Goal: Transaction & Acquisition: Subscribe to service/newsletter

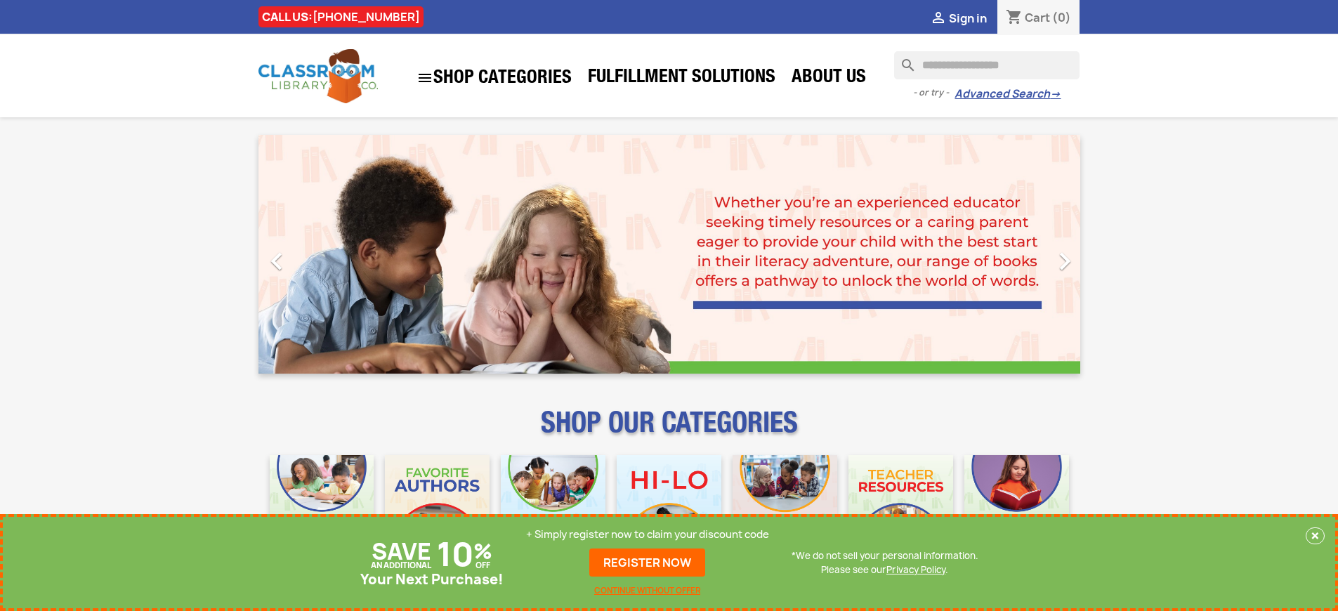
click at [648, 535] on p "+ Simply register now to claim your discount code" at bounding box center [647, 535] width 243 height 14
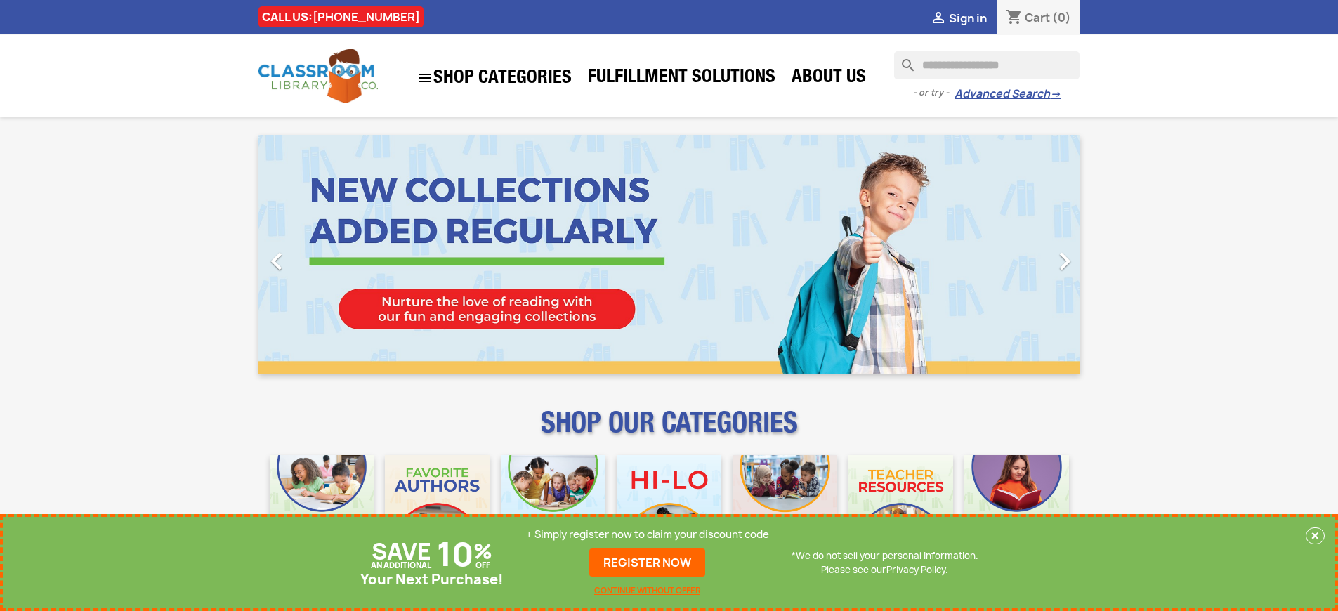
click at [648, 535] on p "+ Simply register now to claim your discount code" at bounding box center [647, 535] width 243 height 14
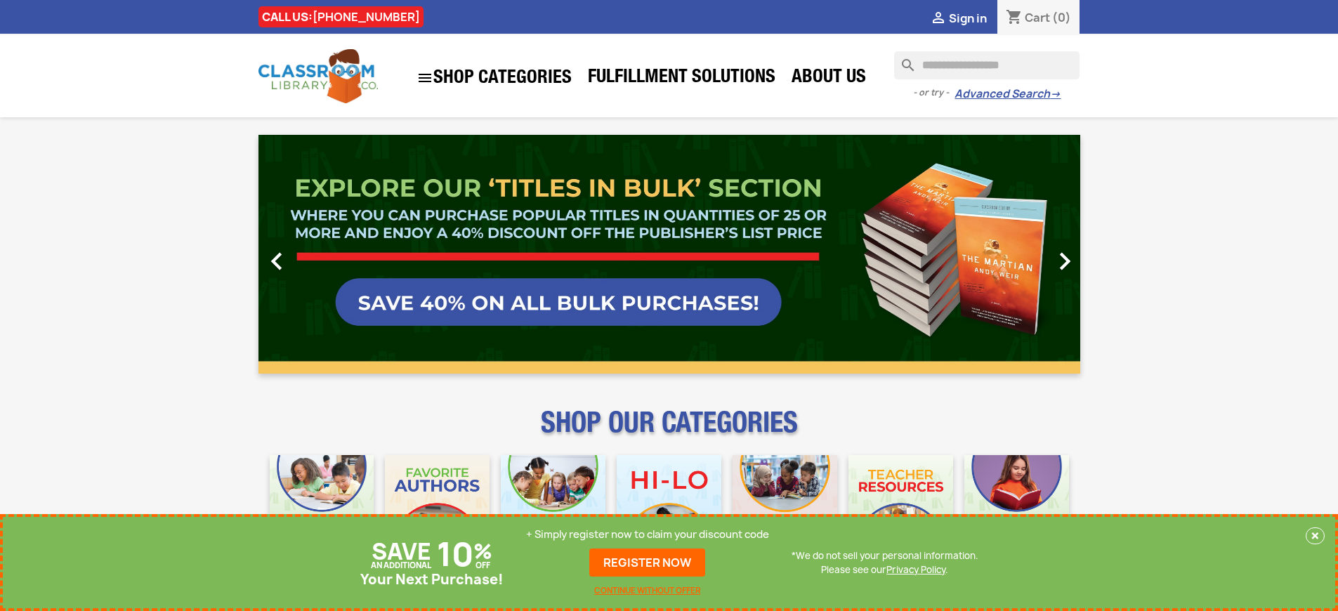
click at [648, 535] on p "+ Simply register now to claim your discount code" at bounding box center [647, 535] width 243 height 14
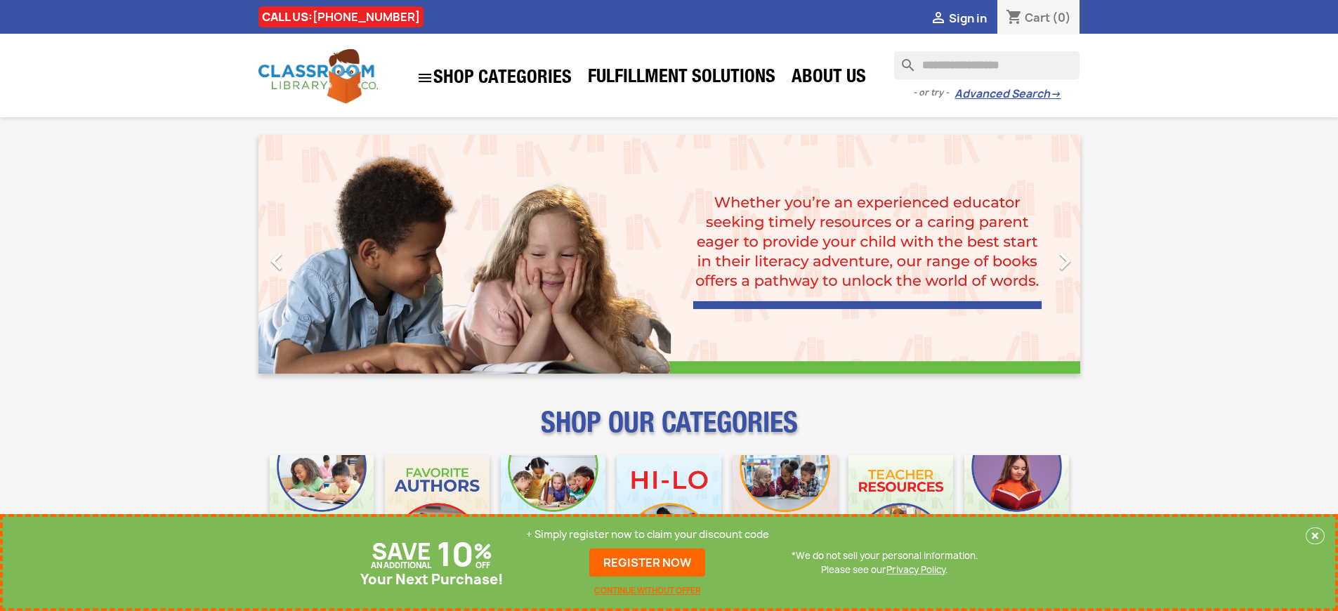
click at [648, 535] on p "+ Simply register now to claim your discount code" at bounding box center [647, 535] width 243 height 14
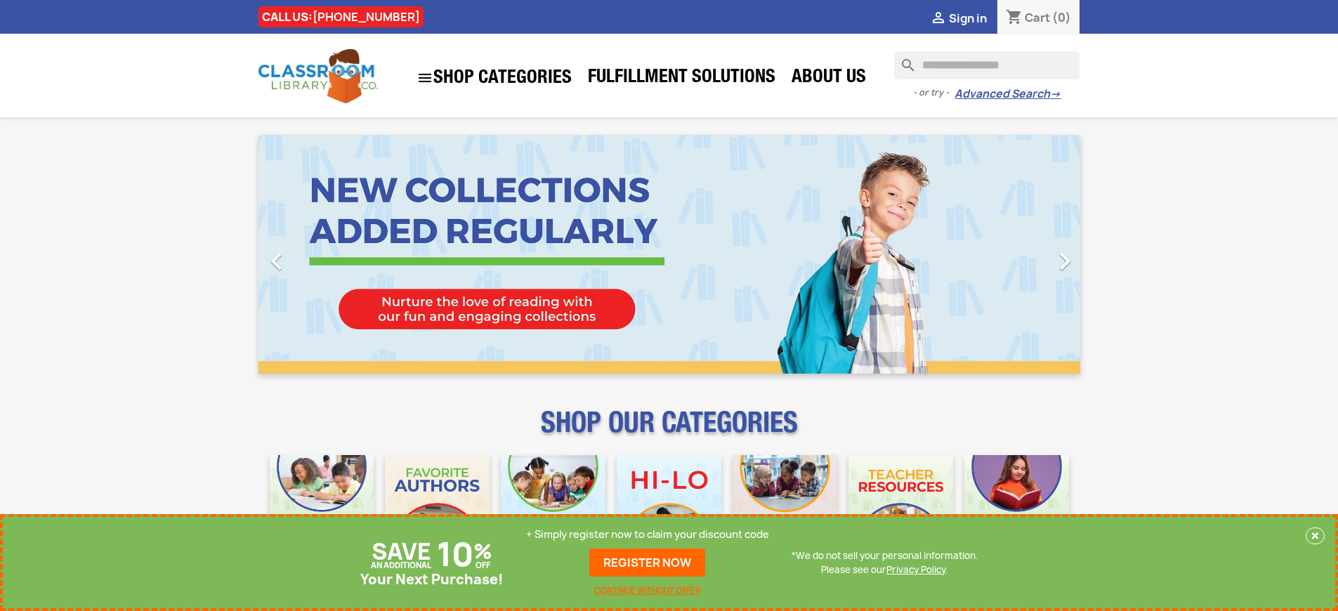
click at [648, 535] on p "+ Simply register now to claim your discount code" at bounding box center [647, 535] width 243 height 14
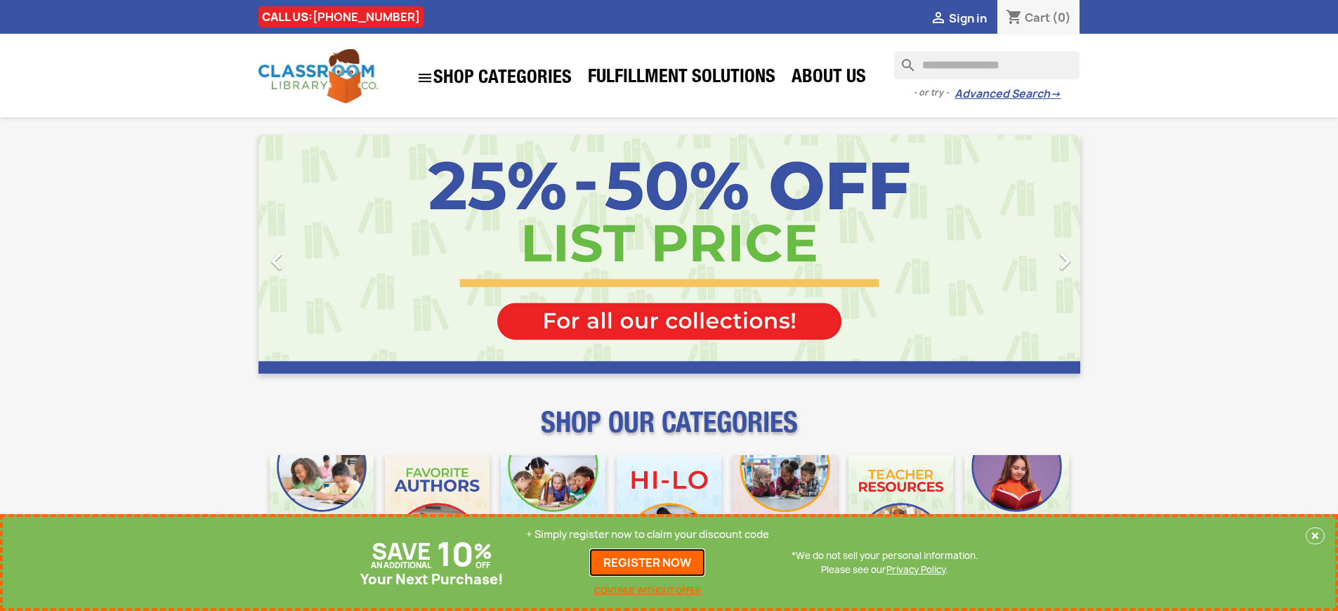
click at [648, 563] on link "REGISTER NOW" at bounding box center [647, 563] width 116 height 28
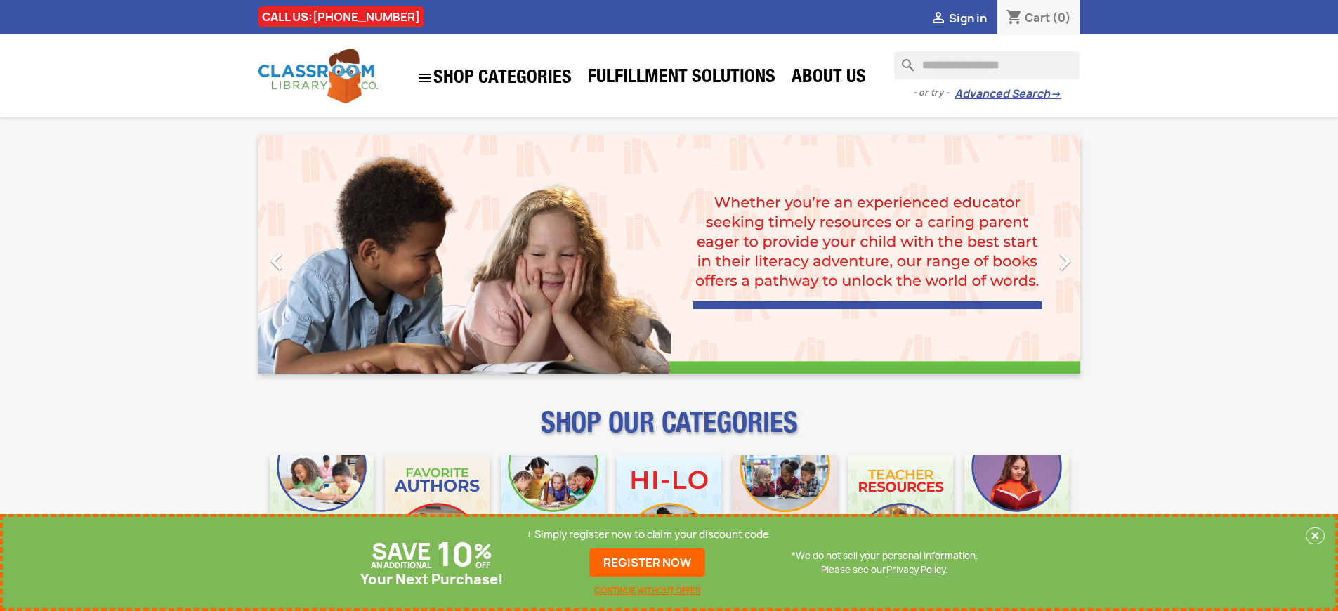
click at [648, 535] on p "+ Simply register now to claim your discount code" at bounding box center [647, 535] width 243 height 14
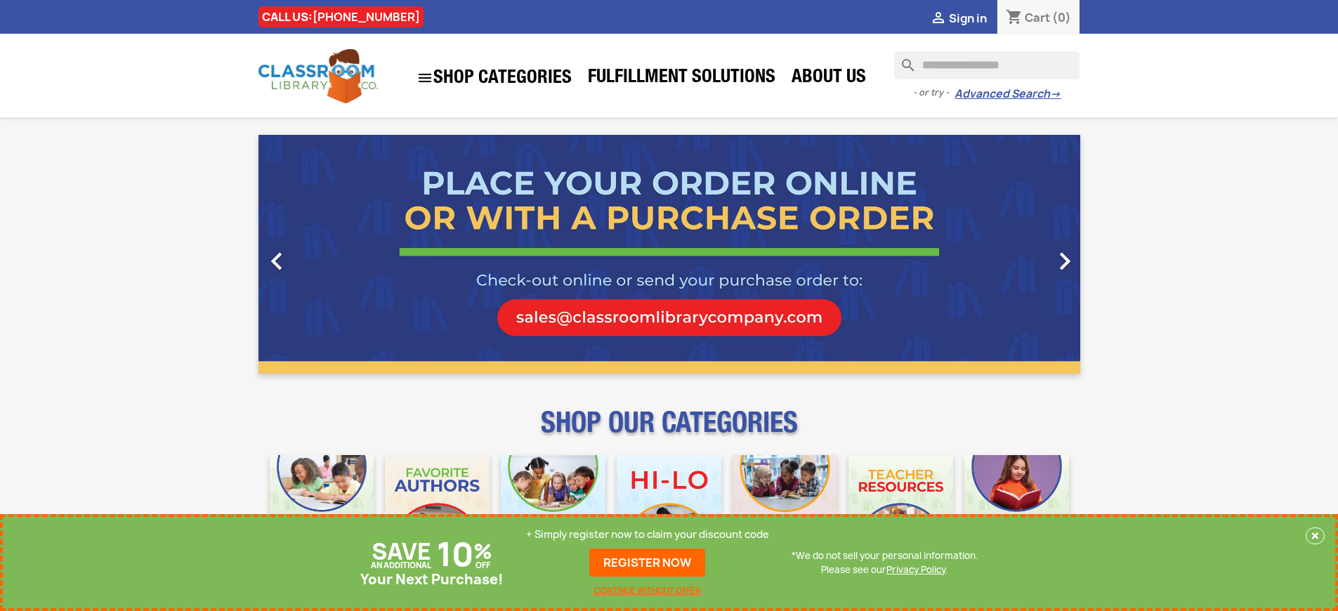
click at [648, 535] on p "+ Simply register now to claim your discount code" at bounding box center [647, 535] width 243 height 14
click at [648, 563] on link "REGISTER NOW" at bounding box center [647, 563] width 116 height 28
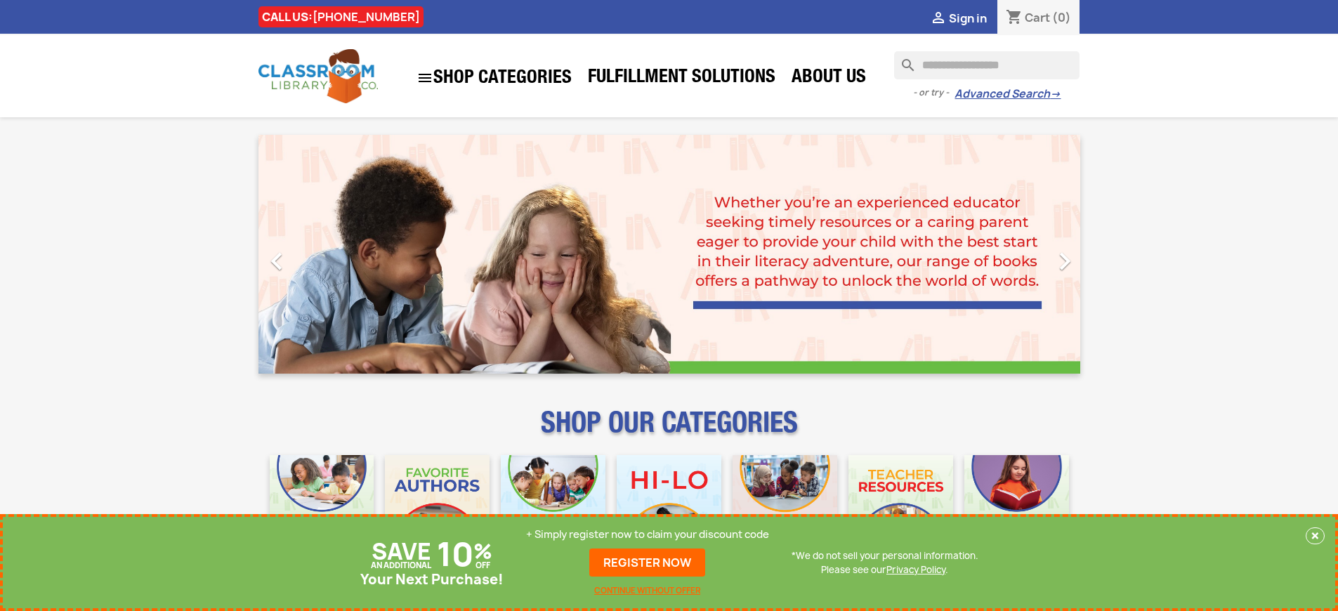
click at [648, 535] on p "+ Simply register now to claim your discount code" at bounding box center [647, 535] width 243 height 14
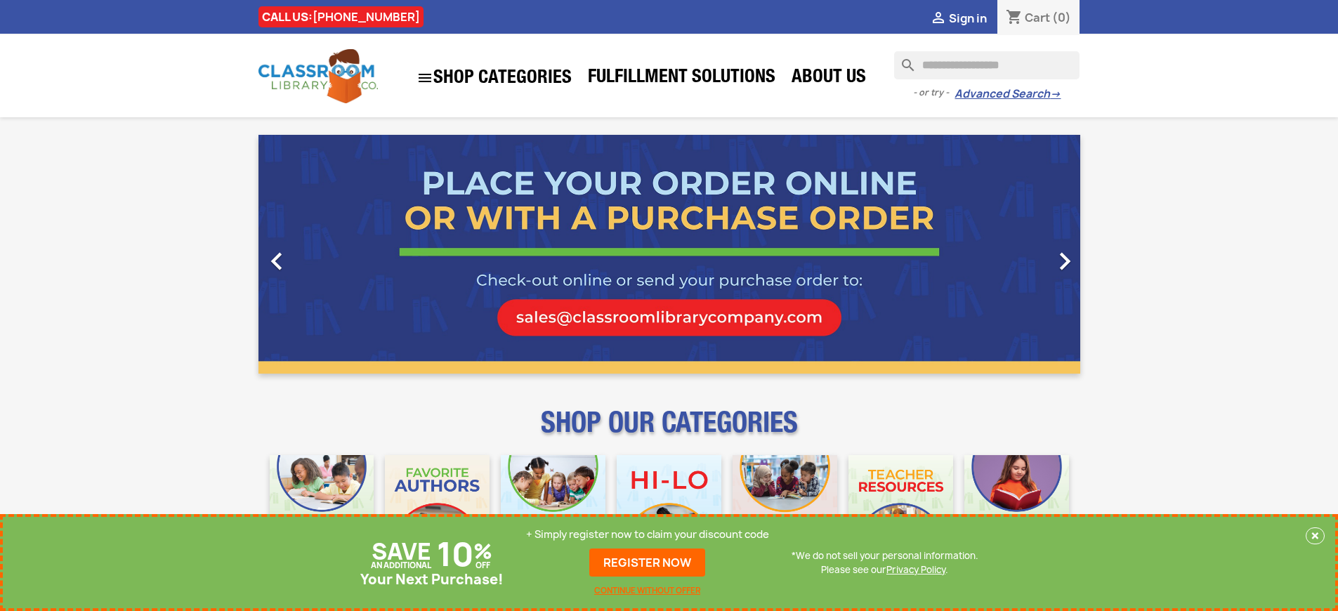
click at [648, 535] on p "+ Simply register now to claim your discount code" at bounding box center [647, 535] width 243 height 14
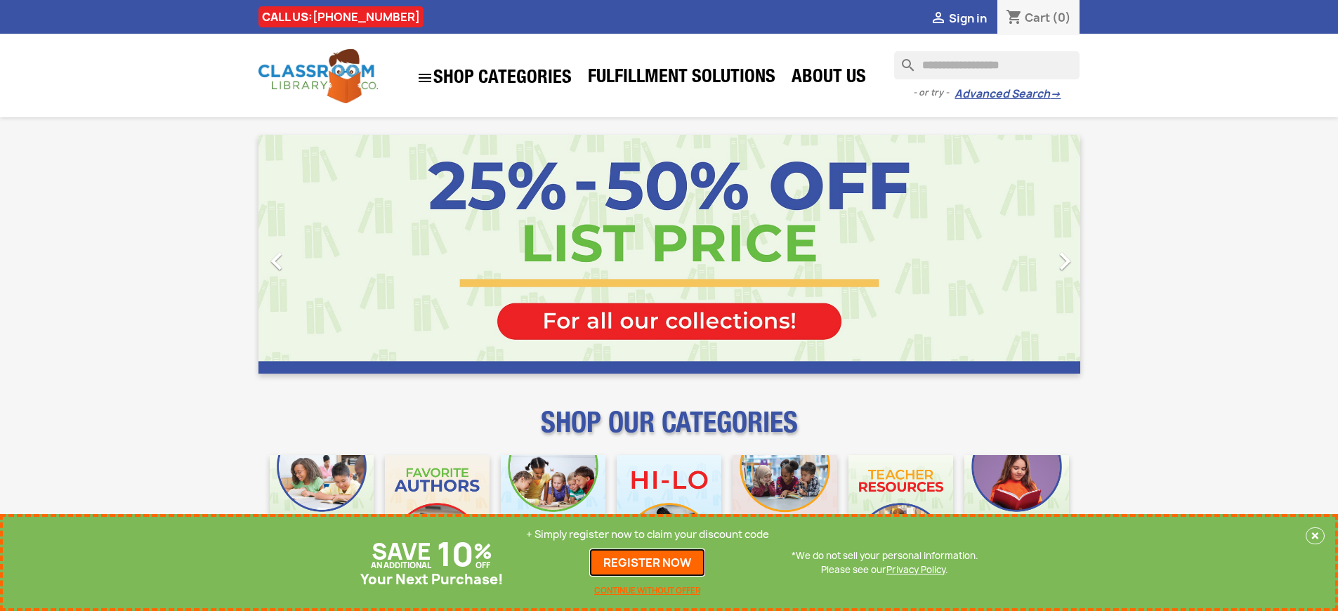
click at [648, 563] on link "REGISTER NOW" at bounding box center [647, 563] width 116 height 28
